Goal: Information Seeking & Learning: Find specific fact

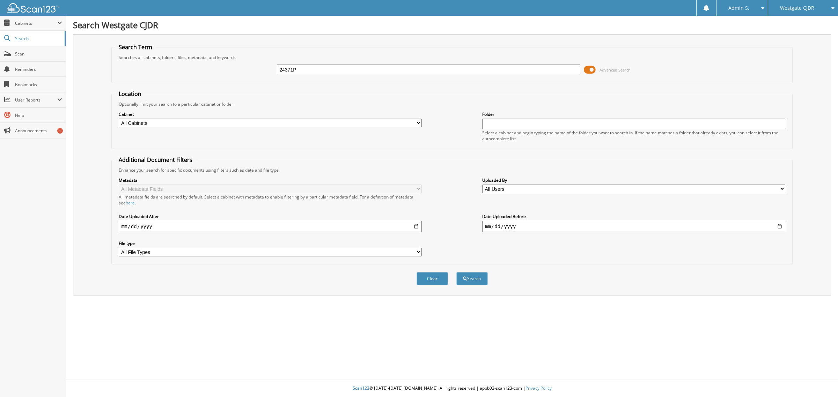
type input "24371P"
click at [456, 272] on button "Search" at bounding box center [471, 278] width 31 height 13
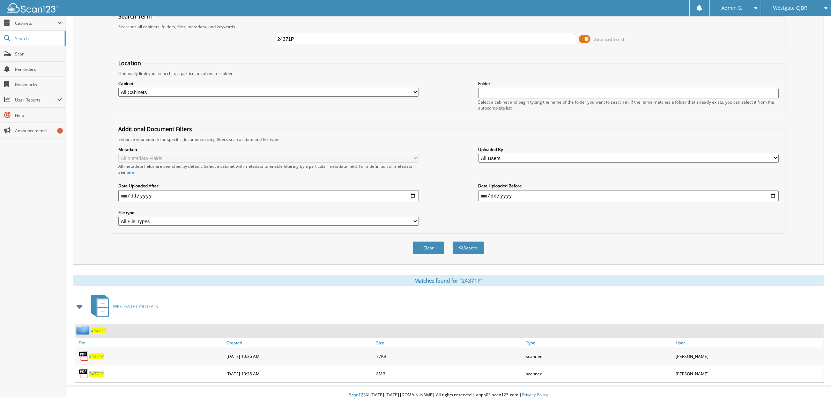
scroll to position [31, 0]
click at [97, 353] on span "24371P" at bounding box center [96, 356] width 15 height 6
click at [96, 371] on span "24371P" at bounding box center [96, 374] width 15 height 6
click at [16, 58] on link "Scan" at bounding box center [33, 53] width 66 height 15
